Goal: Task Accomplishment & Management: Manage account settings

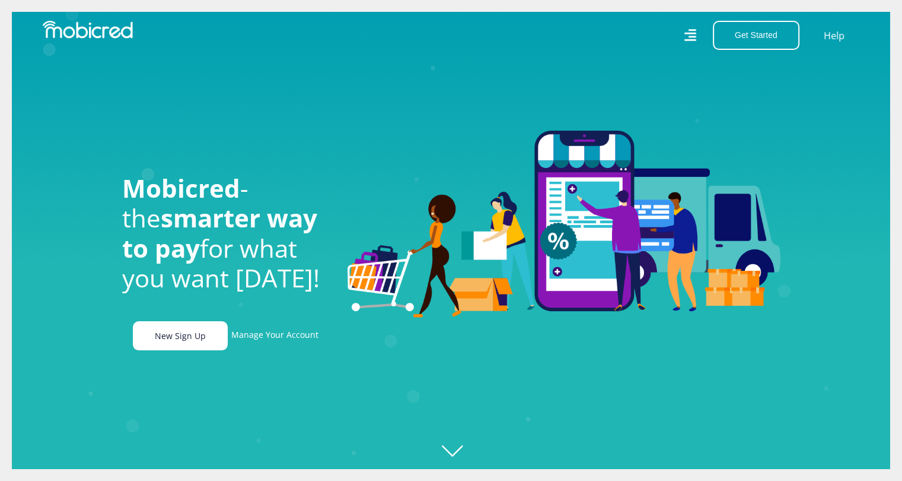
scroll to position [0, 676]
click at [261, 343] on link "Manage Your Account" at bounding box center [274, 335] width 87 height 29
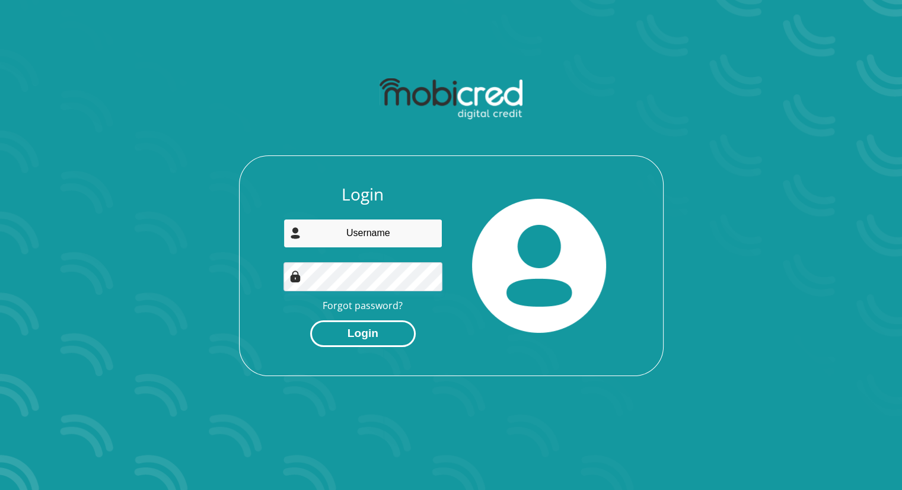
type input "[DOMAIN_NAME][EMAIL_ADDRESS][DOMAIN_NAME]"
click at [383, 339] on button "Login" at bounding box center [363, 333] width 106 height 27
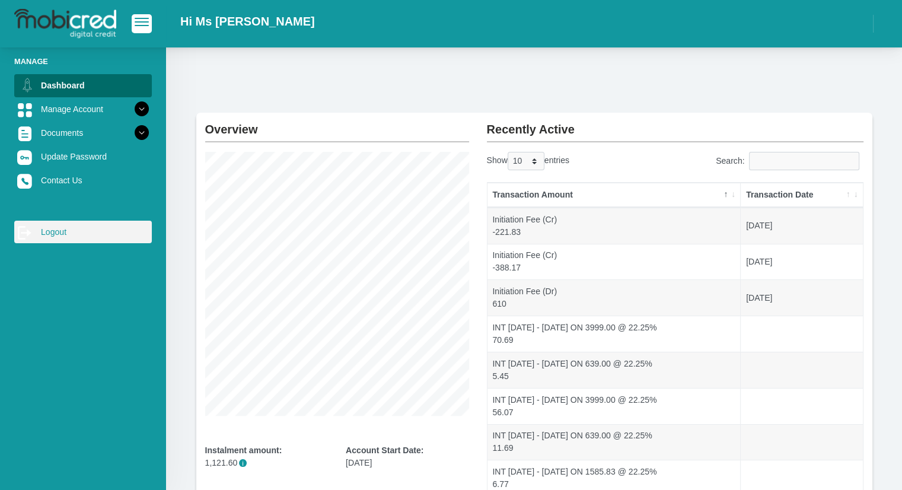
click at [44, 229] on link "log out Logout" at bounding box center [83, 232] width 138 height 23
